Goal: Task Accomplishment & Management: Manage account settings

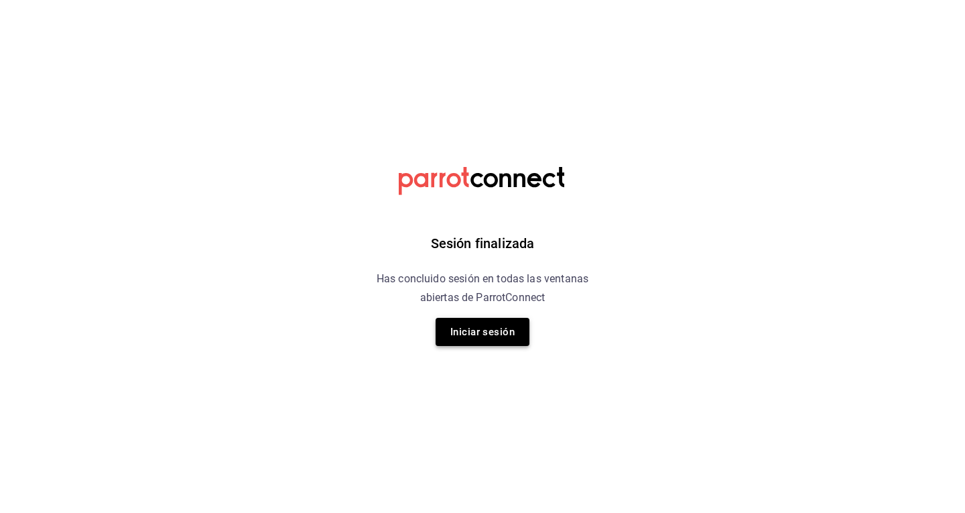
click at [460, 324] on button "Iniciar sesión" at bounding box center [482, 332] width 94 height 28
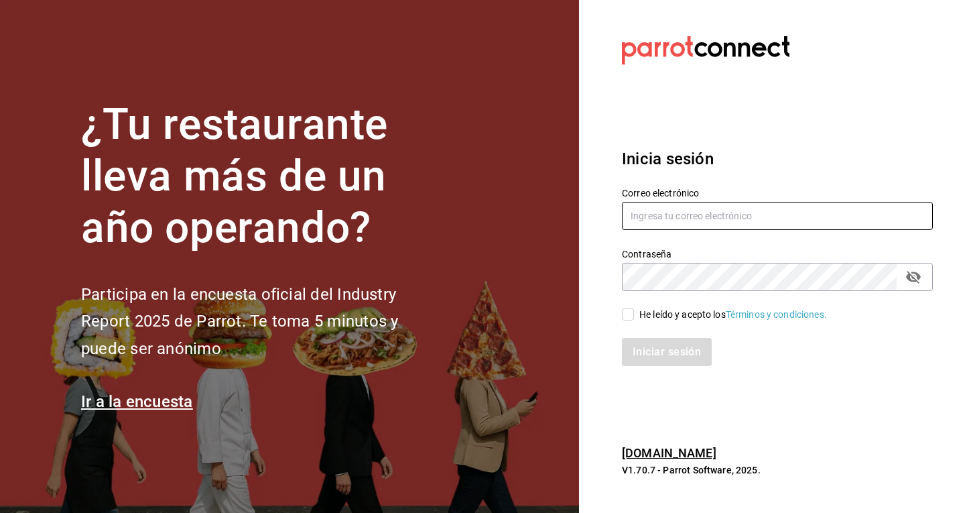
type input "[EMAIL_ADDRESS][DOMAIN_NAME]"
click at [637, 308] on span "He leído y acepto los Términos y condiciones." at bounding box center [730, 315] width 193 height 14
click at [634, 308] on input "He leído y acepto los Términos y condiciones." at bounding box center [628, 314] width 12 height 12
checkbox input "true"
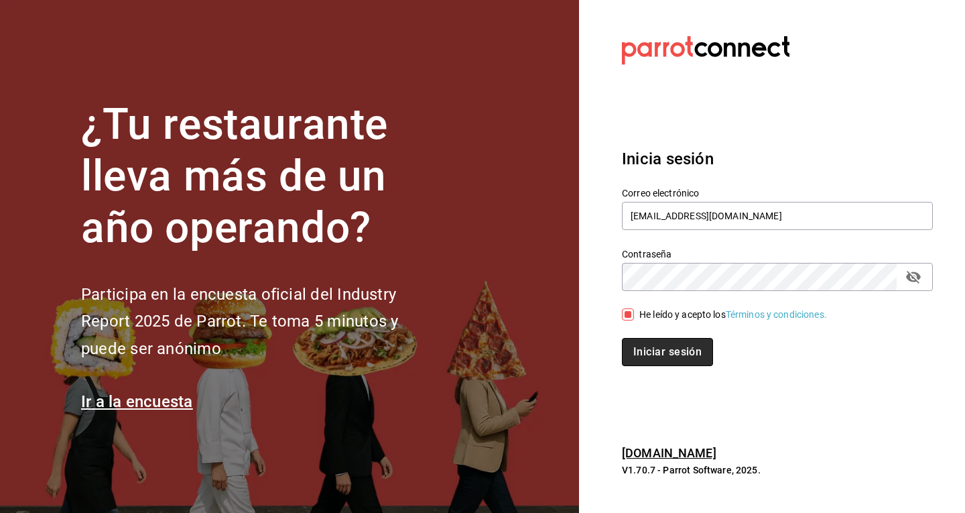
click at [643, 350] on button "Iniciar sesión" at bounding box center [667, 352] width 91 height 28
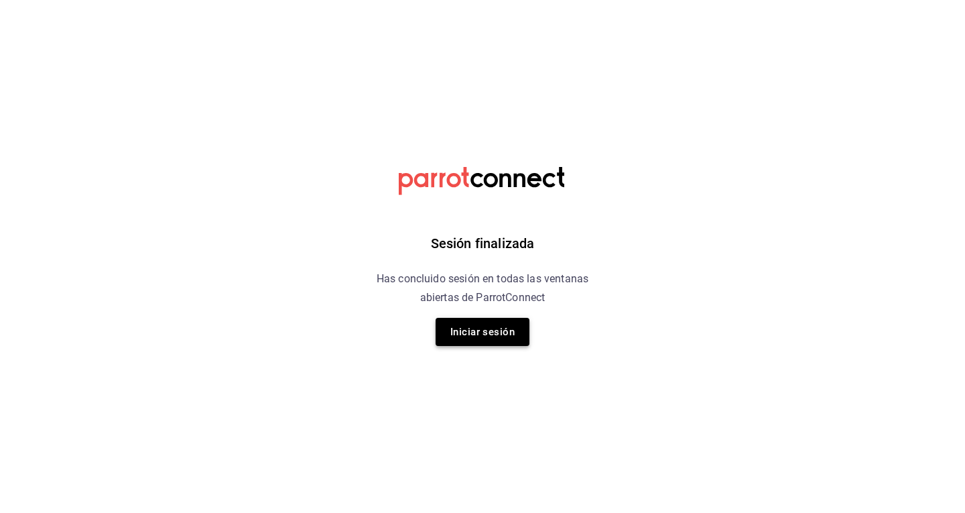
click at [482, 336] on button "Iniciar sesión" at bounding box center [482, 332] width 94 height 28
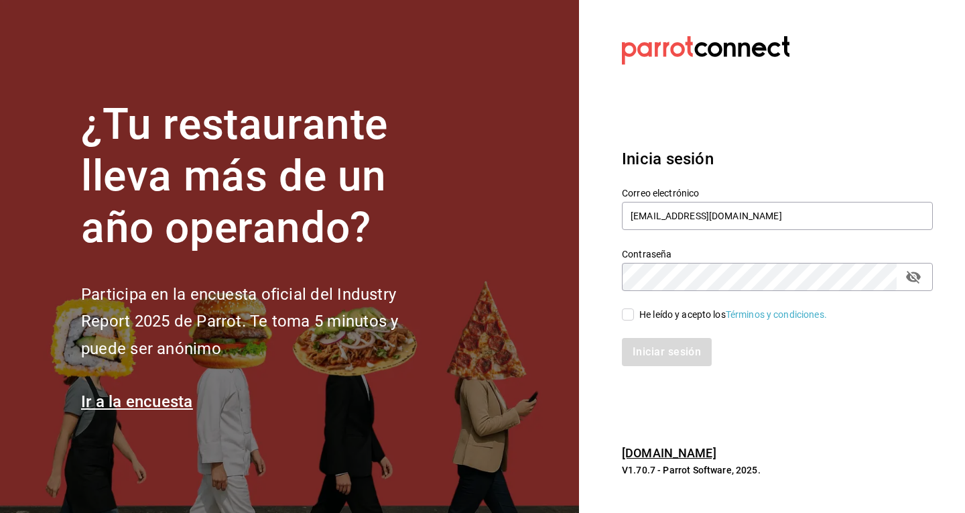
click at [634, 311] on span "He leído y acepto los Términos y condiciones." at bounding box center [730, 315] width 193 height 14
click at [634, 311] on input "He leído y acepto los Términos y condiciones." at bounding box center [628, 314] width 12 height 12
checkbox input "true"
click at [643, 334] on div "Iniciar sesión" at bounding box center [769, 344] width 327 height 44
click at [643, 338] on button "Iniciar sesión" at bounding box center [667, 352] width 91 height 28
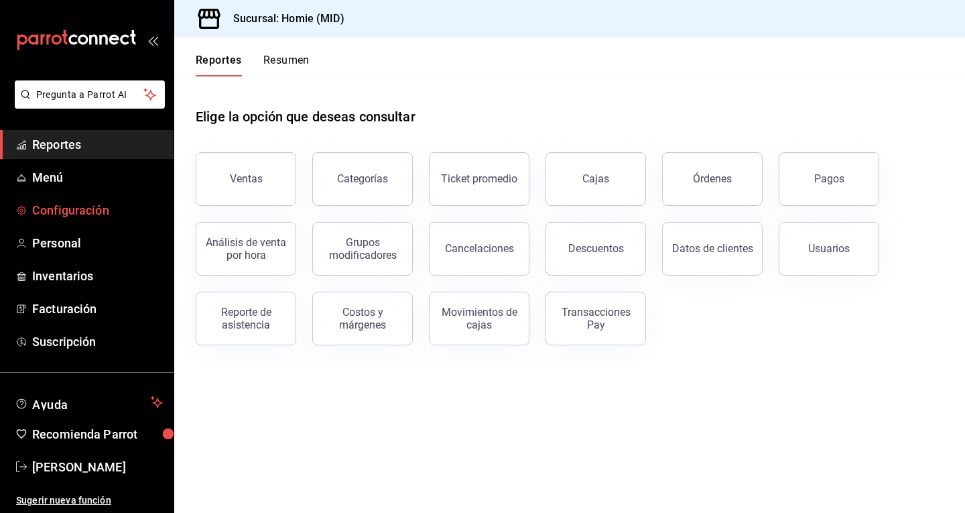
click at [125, 212] on span "Configuración" at bounding box center [97, 210] width 131 height 18
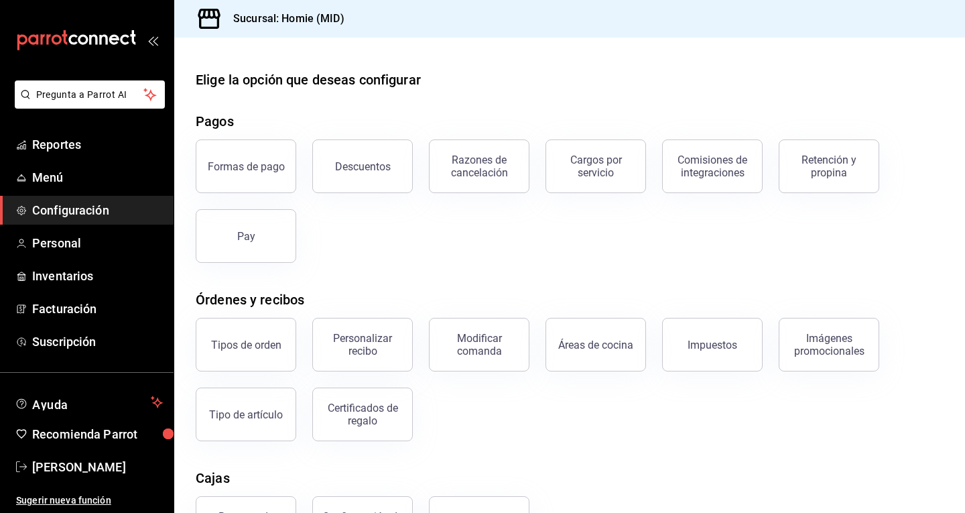
click at [87, 258] on ul "Reportes Menú Configuración Personal Inventarios Facturación Suscripción" at bounding box center [87, 243] width 174 height 226
click at [90, 245] on span "Personal" at bounding box center [97, 243] width 131 height 18
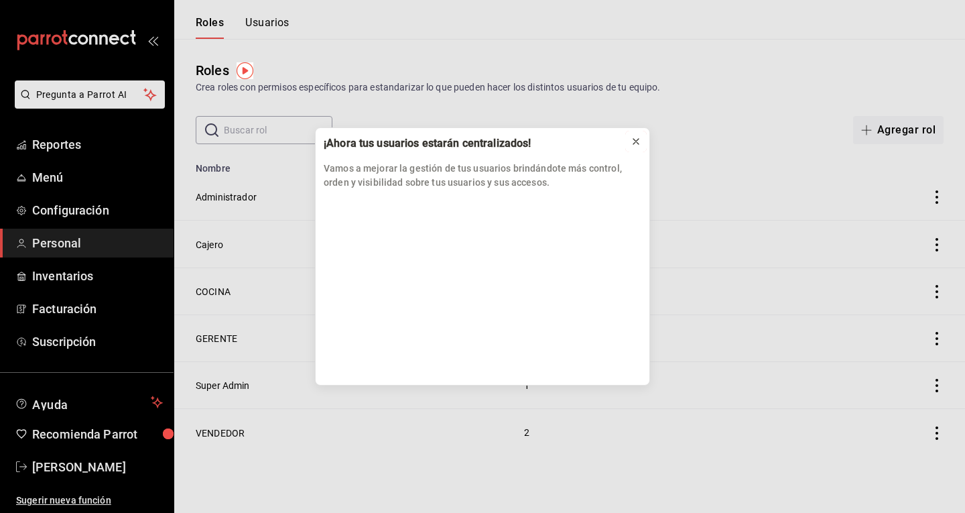
click at [639, 143] on icon at bounding box center [635, 141] width 11 height 11
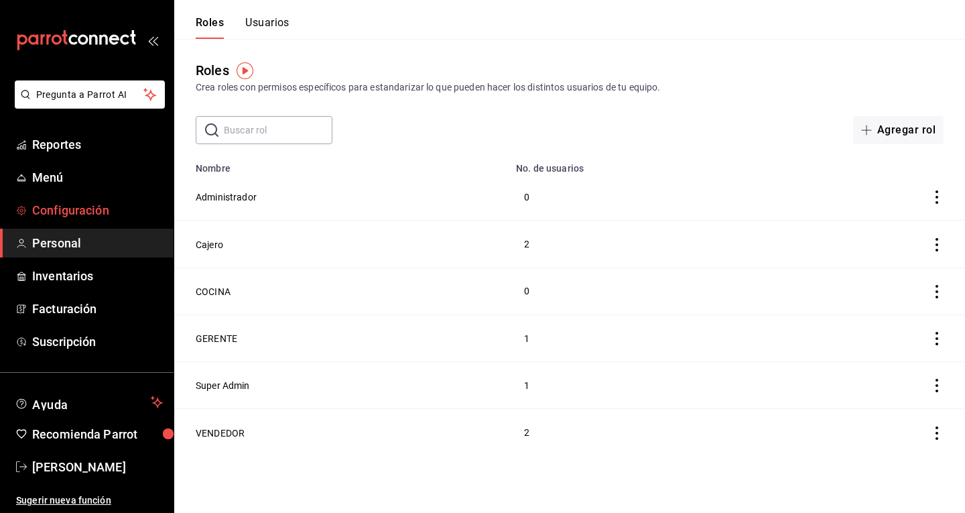
click at [93, 216] on span "Configuración" at bounding box center [97, 210] width 131 height 18
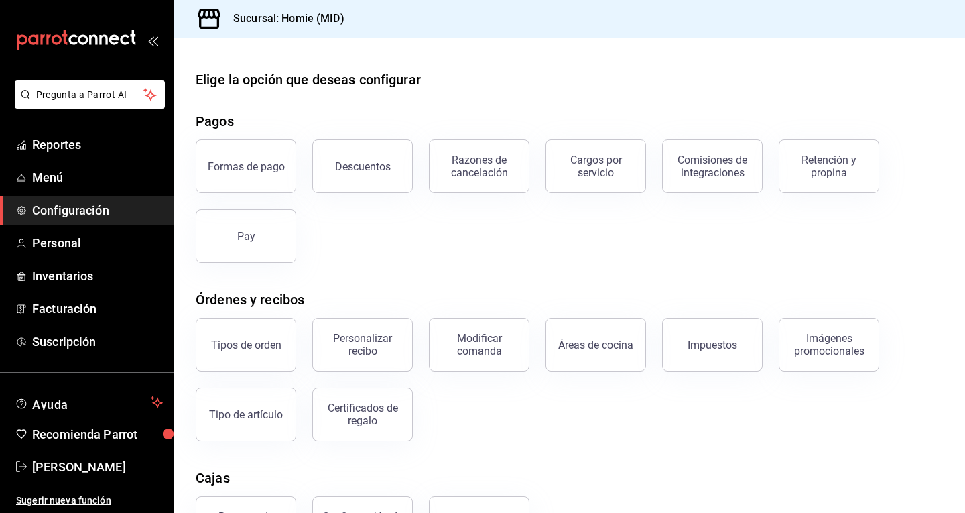
scroll to position [167, 0]
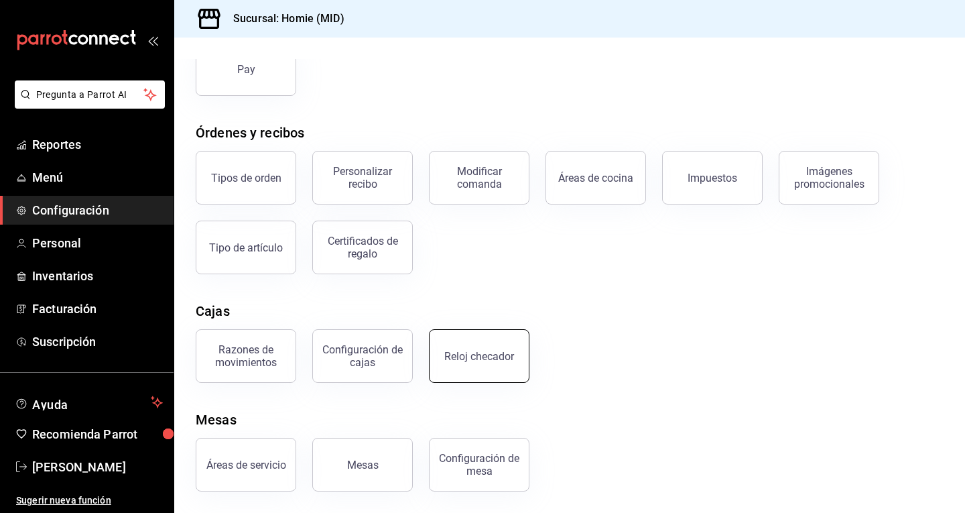
click at [502, 342] on button "Reloj checador" at bounding box center [479, 356] width 100 height 54
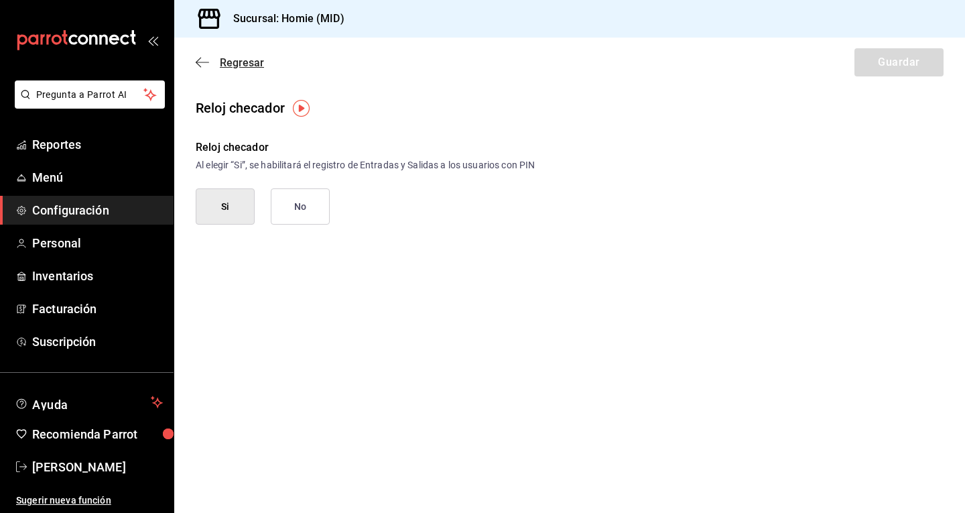
click at [203, 61] on icon "button" at bounding box center [202, 62] width 13 height 12
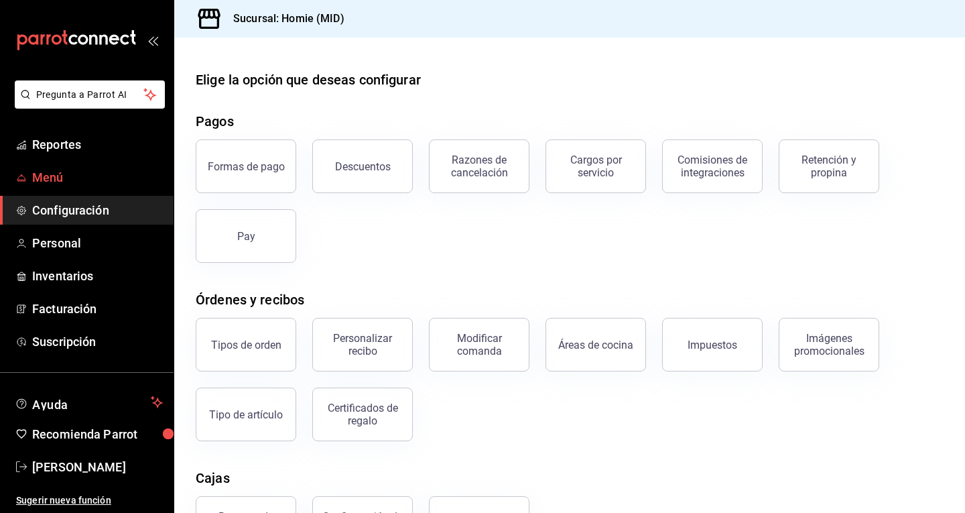
click at [68, 175] on span "Menú" at bounding box center [97, 177] width 131 height 18
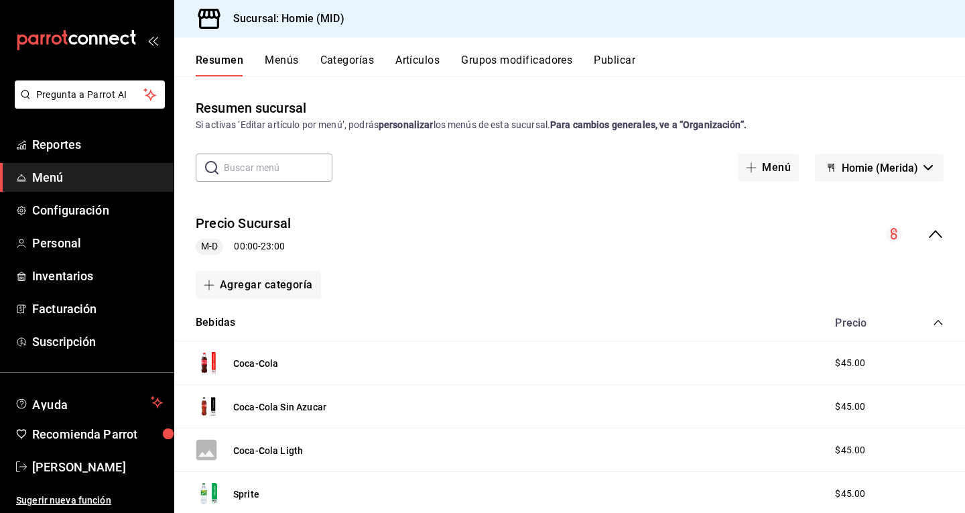
click at [397, 280] on div "Agregar categoría" at bounding box center [570, 285] width 748 height 28
